Goal: Find specific page/section: Find specific page/section

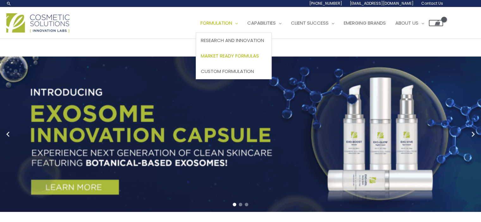
click at [201, 59] on span "Market Ready Formulas" at bounding box center [230, 56] width 58 height 7
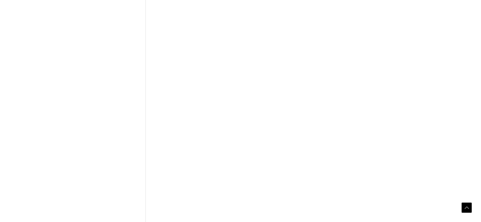
scroll to position [449, 0]
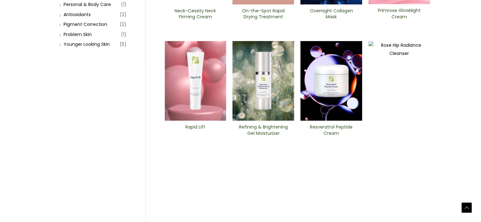
scroll to position [221, 0]
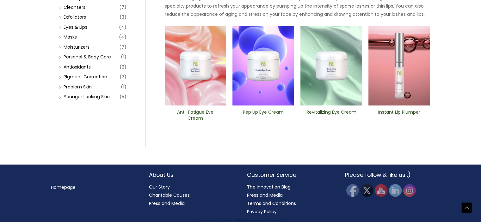
scroll to position [253, 0]
